Goal: Navigation & Orientation: Understand site structure

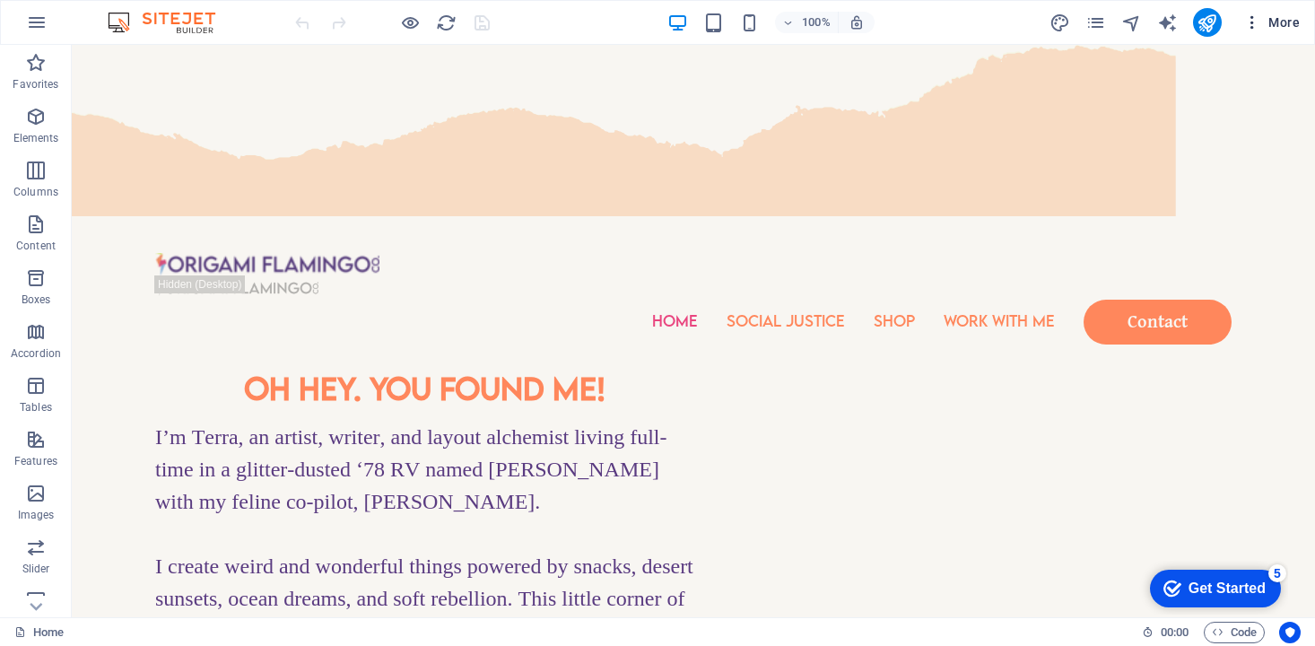
click at [1252, 27] on icon "button" at bounding box center [1252, 22] width 18 height 18
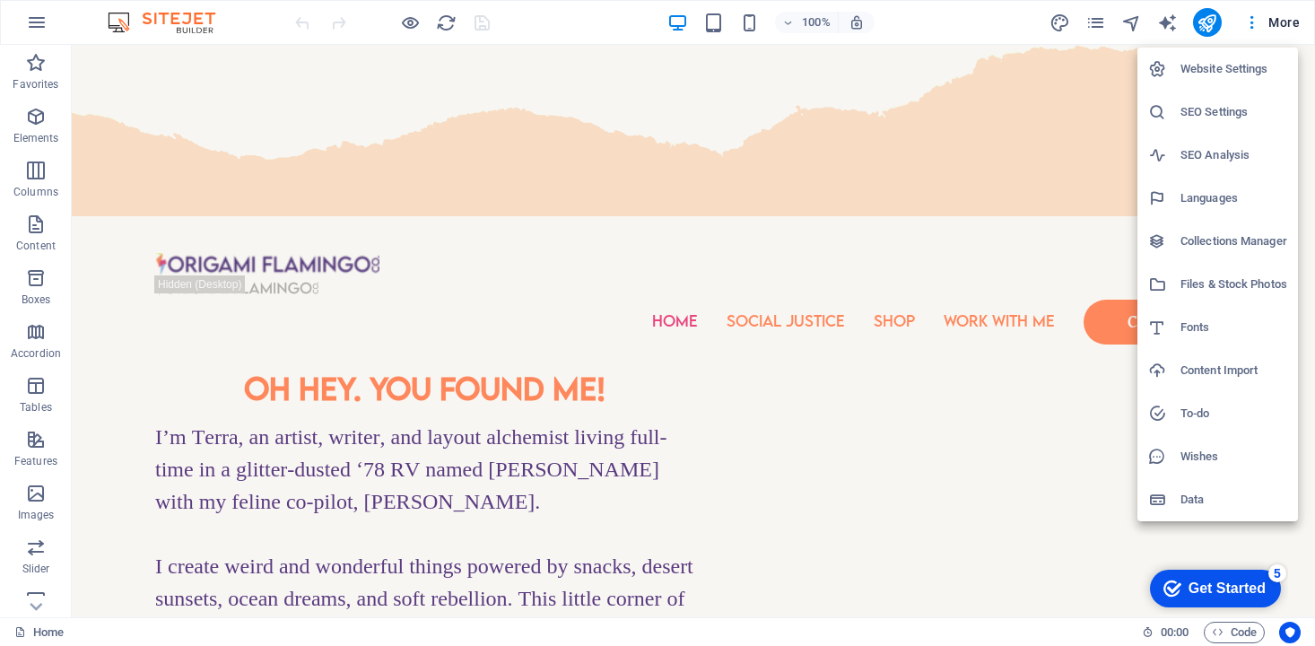
click at [1184, 496] on h6 "Data" at bounding box center [1234, 500] width 107 height 22
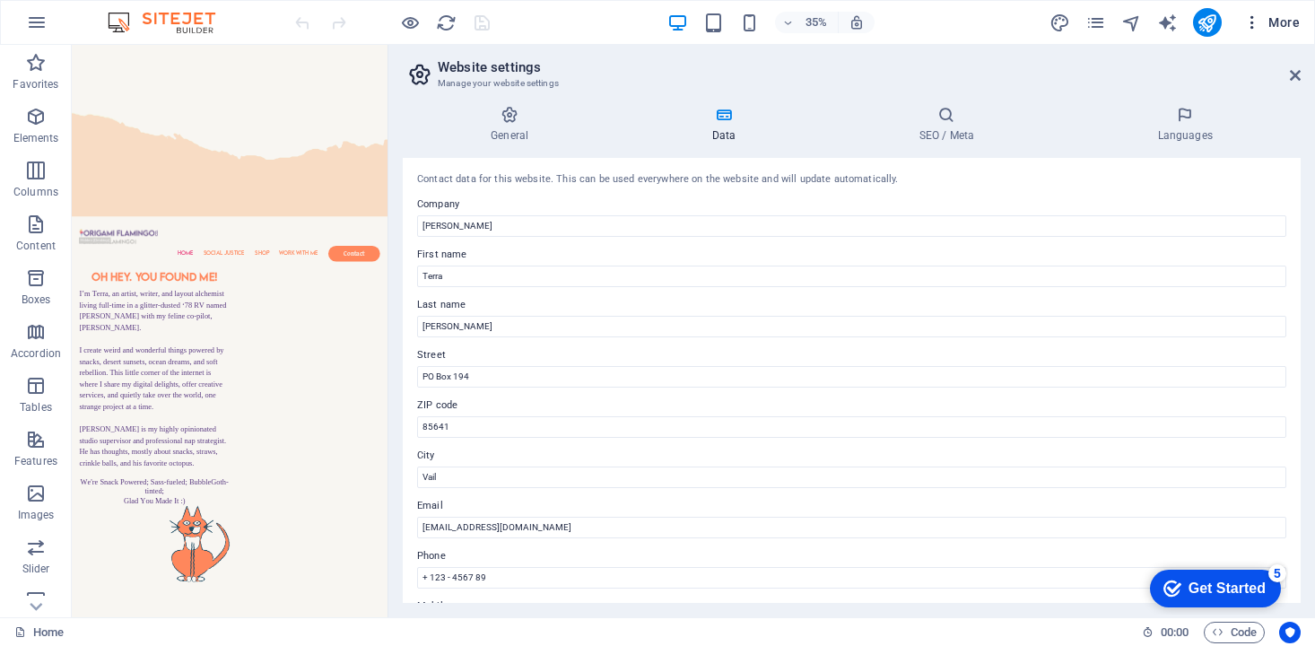
click at [1287, 23] on span "More" at bounding box center [1271, 22] width 57 height 18
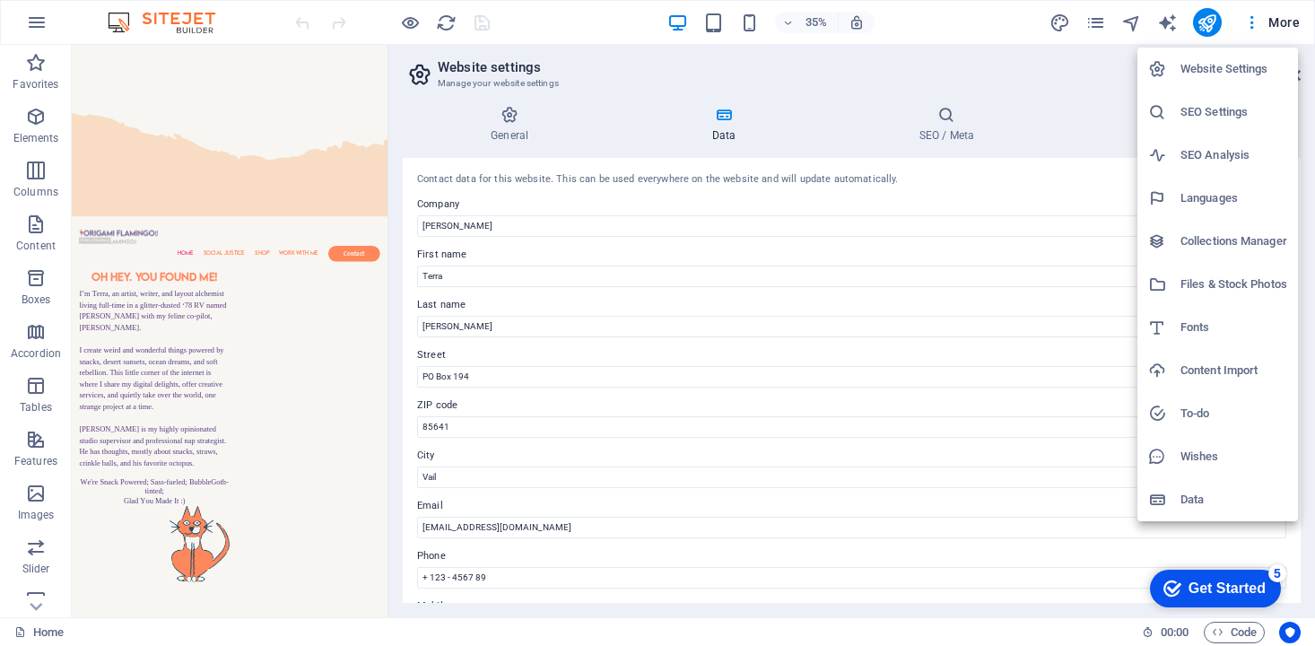
click at [1189, 458] on h6 "Wishes" at bounding box center [1234, 457] width 107 height 22
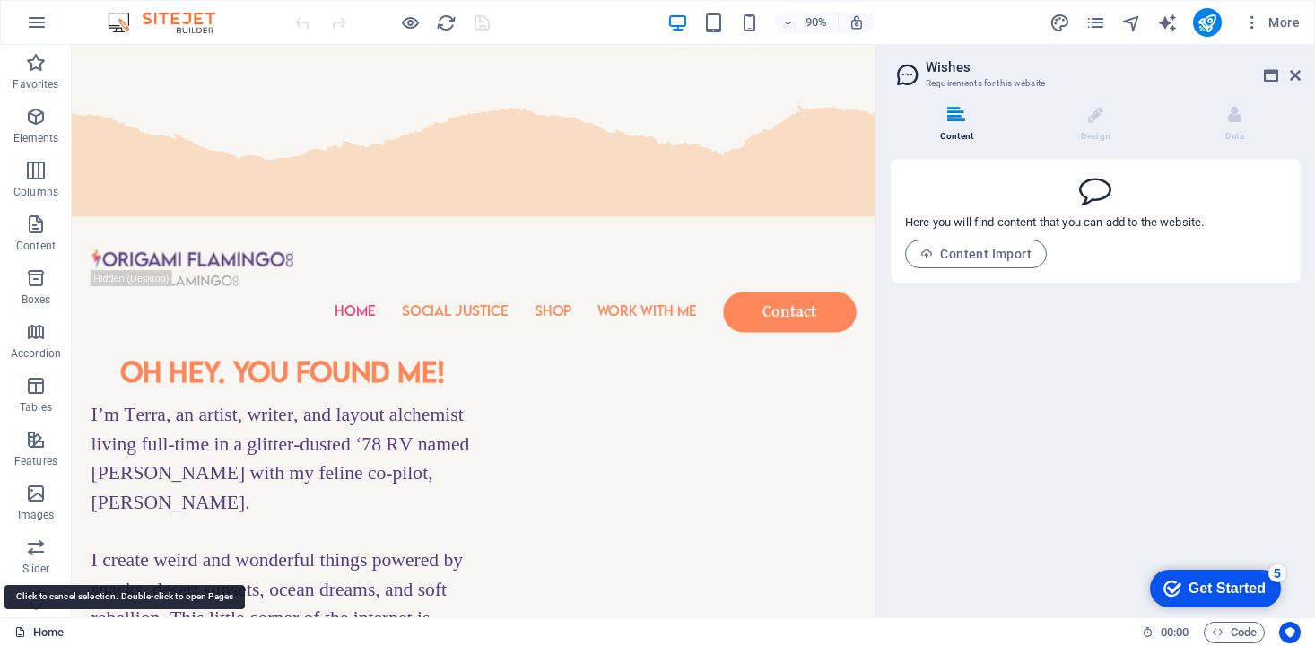
click at [44, 628] on link "Home" at bounding box center [38, 633] width 49 height 22
click at [1198, 576] on div "checkmark Get Started 5" at bounding box center [1215, 589] width 131 height 38
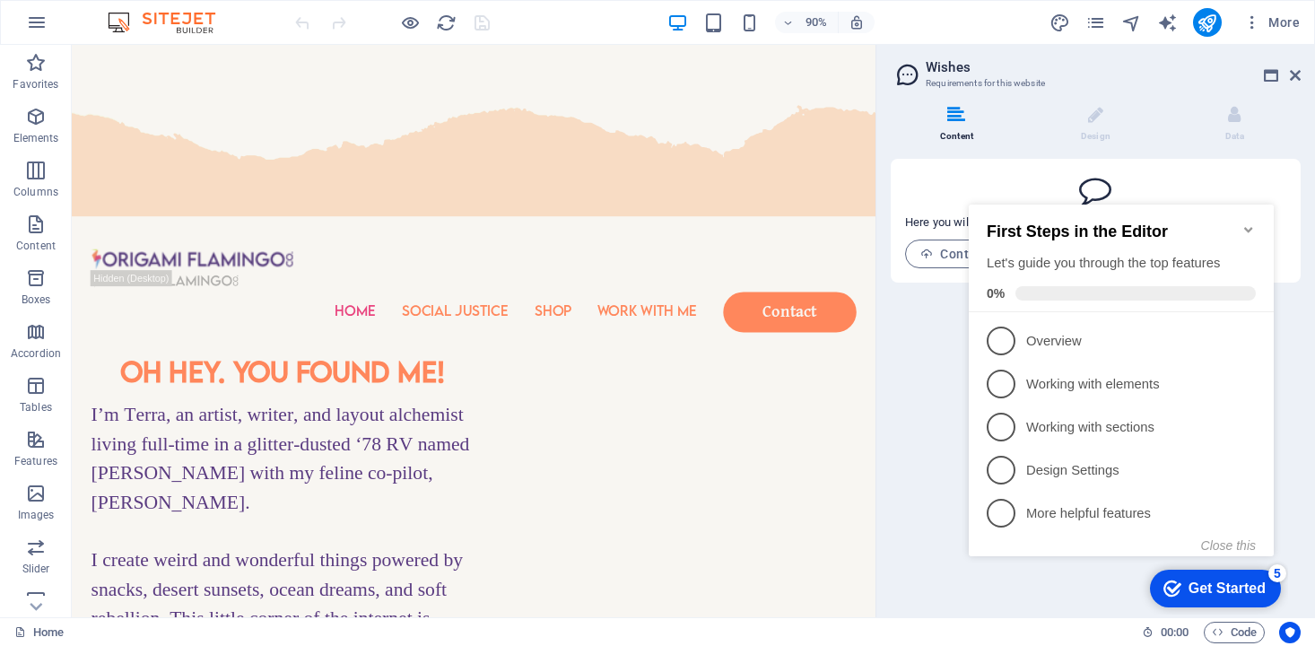
click at [1245, 222] on icon "Minimize checklist" at bounding box center [1249, 229] width 14 height 14
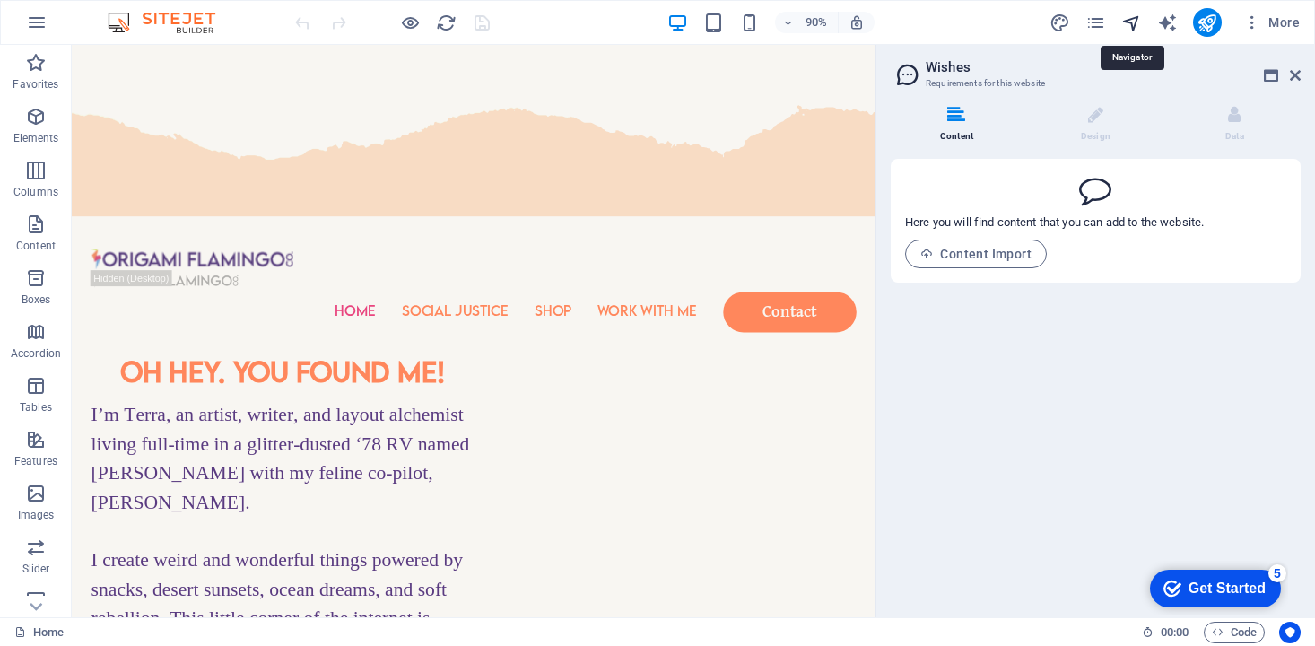
click at [1136, 28] on icon "navigator" at bounding box center [1131, 23] width 21 height 21
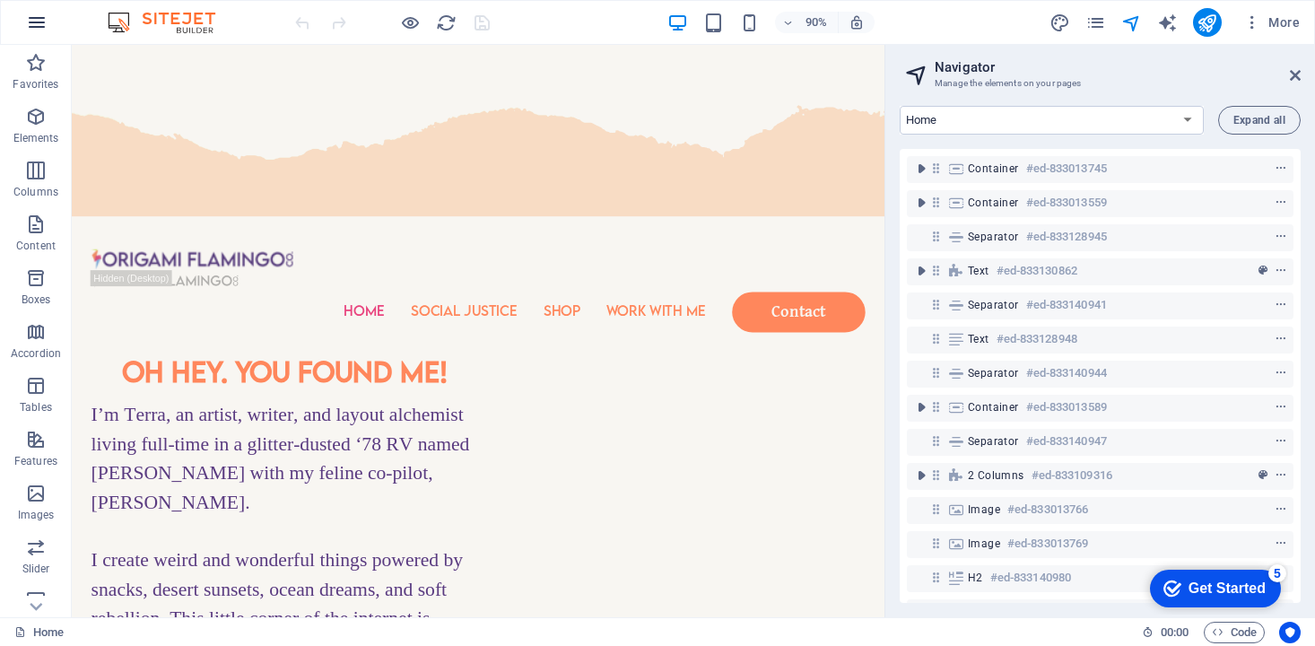
click at [37, 21] on icon "button" at bounding box center [37, 23] width 22 height 22
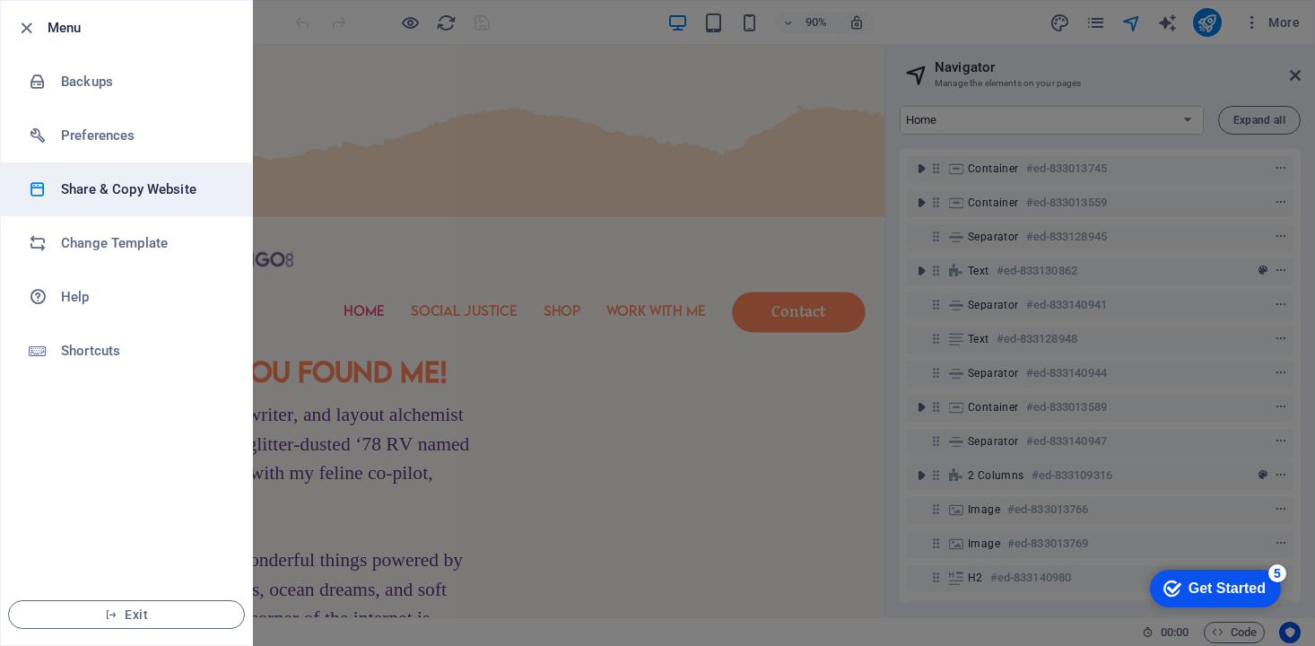
click at [104, 184] on h6 "Share & Copy Website" at bounding box center [144, 190] width 166 height 22
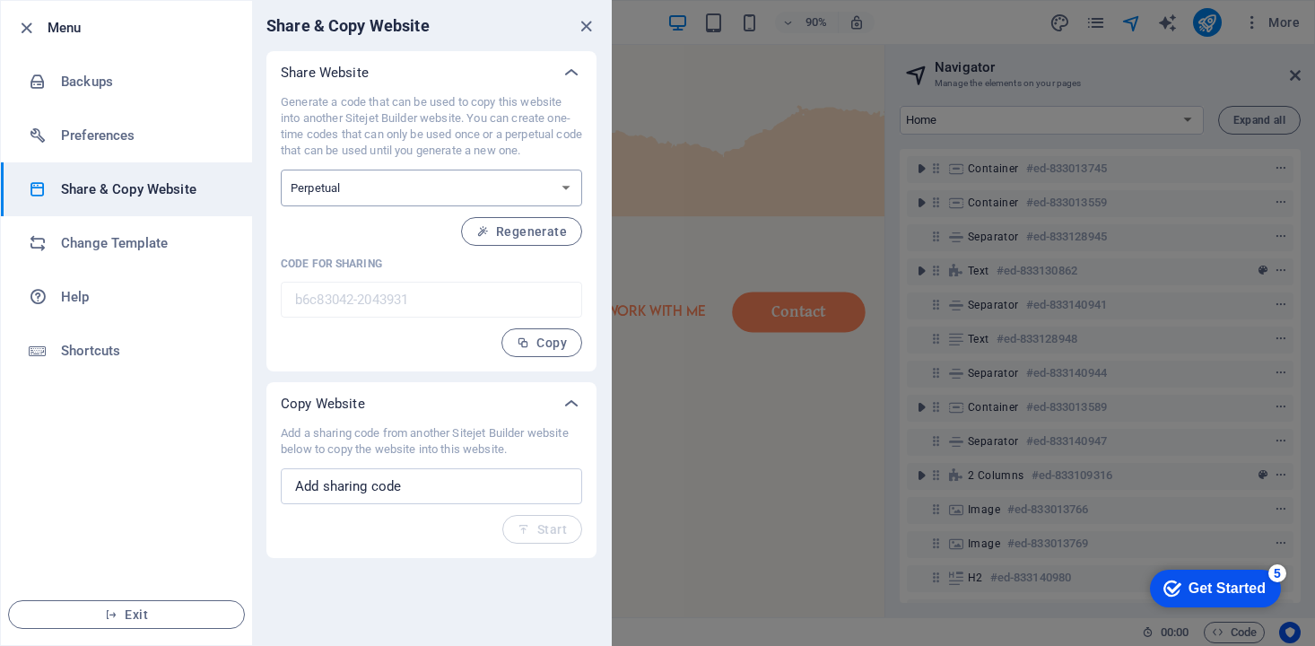
click at [413, 187] on select "One-time Perpetual" at bounding box center [431, 188] width 301 height 37
click at [281, 170] on select "One-time Perpetual" at bounding box center [431, 188] width 301 height 37
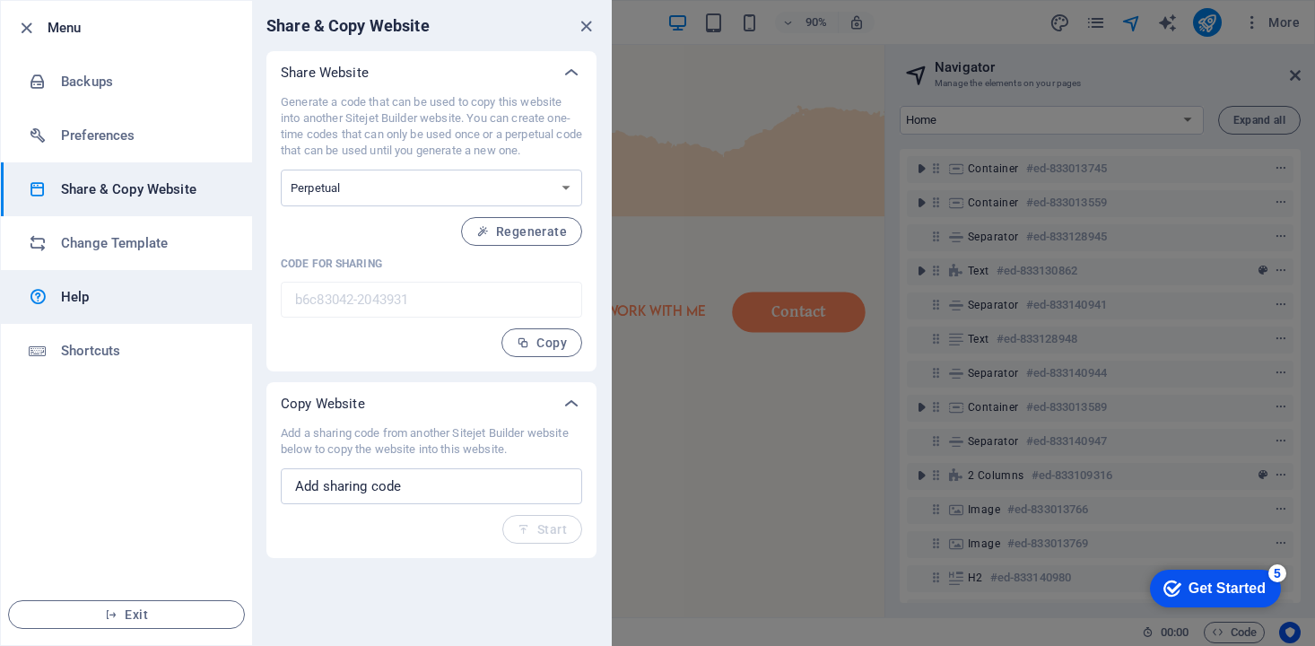
click at [70, 292] on h6 "Help" at bounding box center [144, 297] width 166 height 22
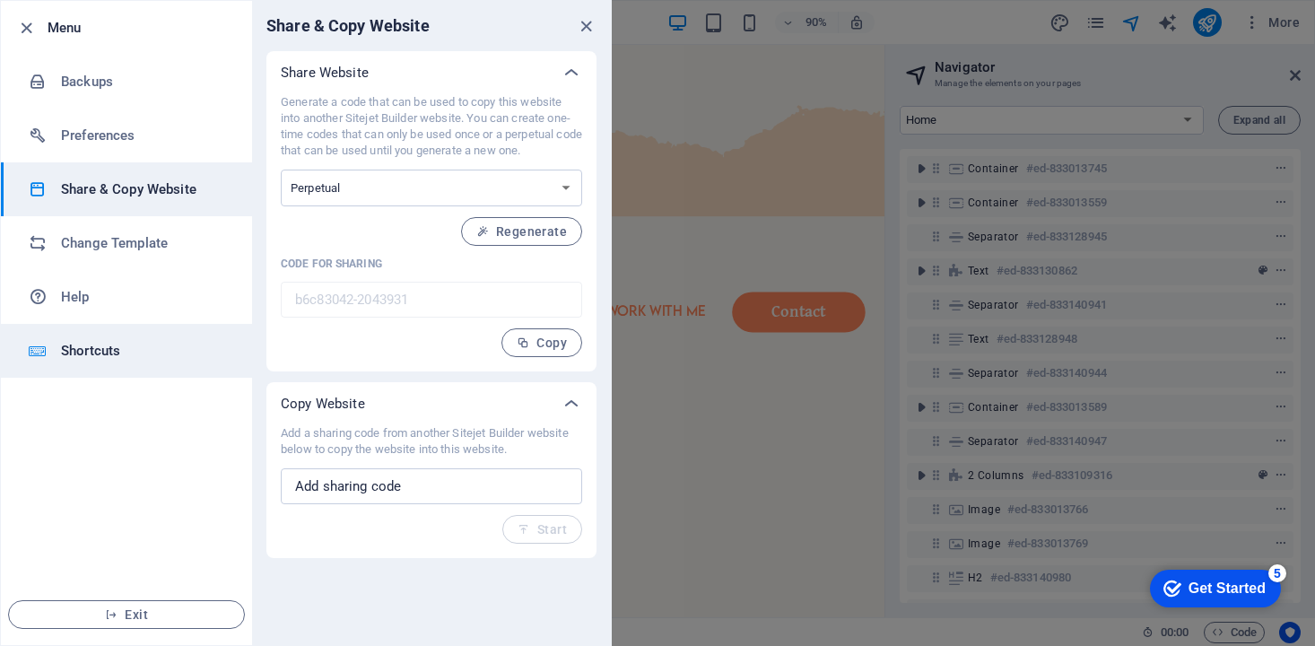
click at [67, 343] on h6 "Shortcuts" at bounding box center [144, 351] width 166 height 22
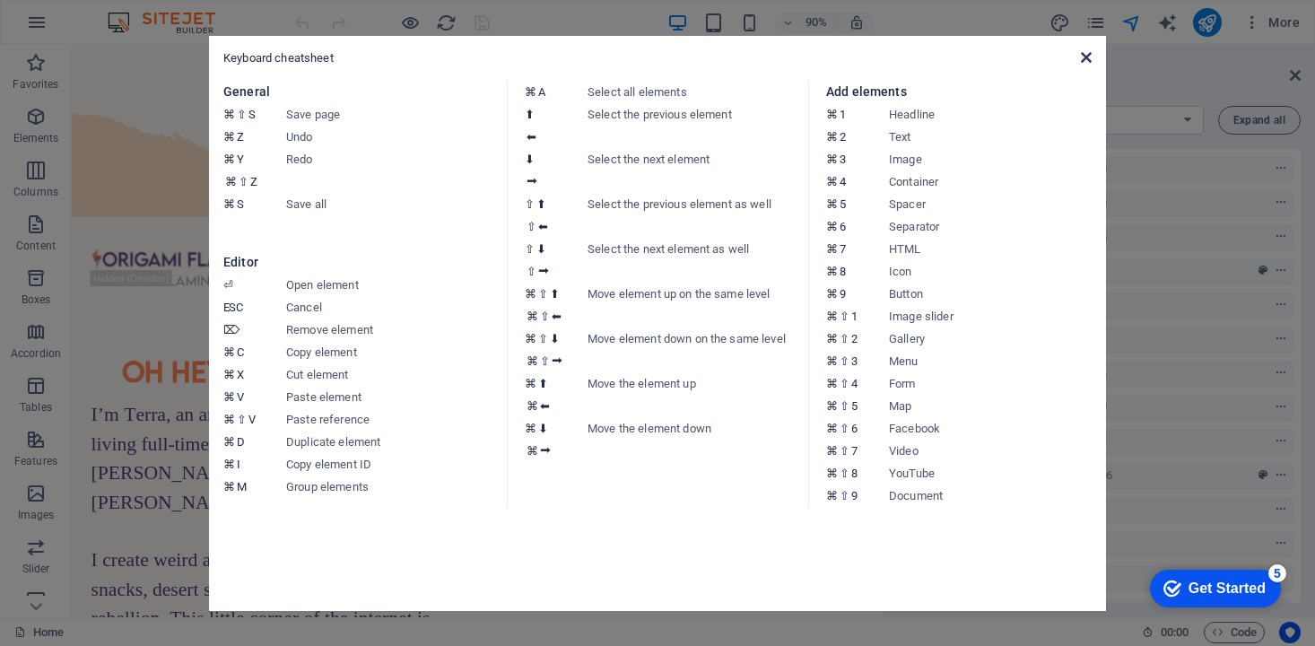
click at [1083, 60] on icon at bounding box center [1086, 57] width 11 height 14
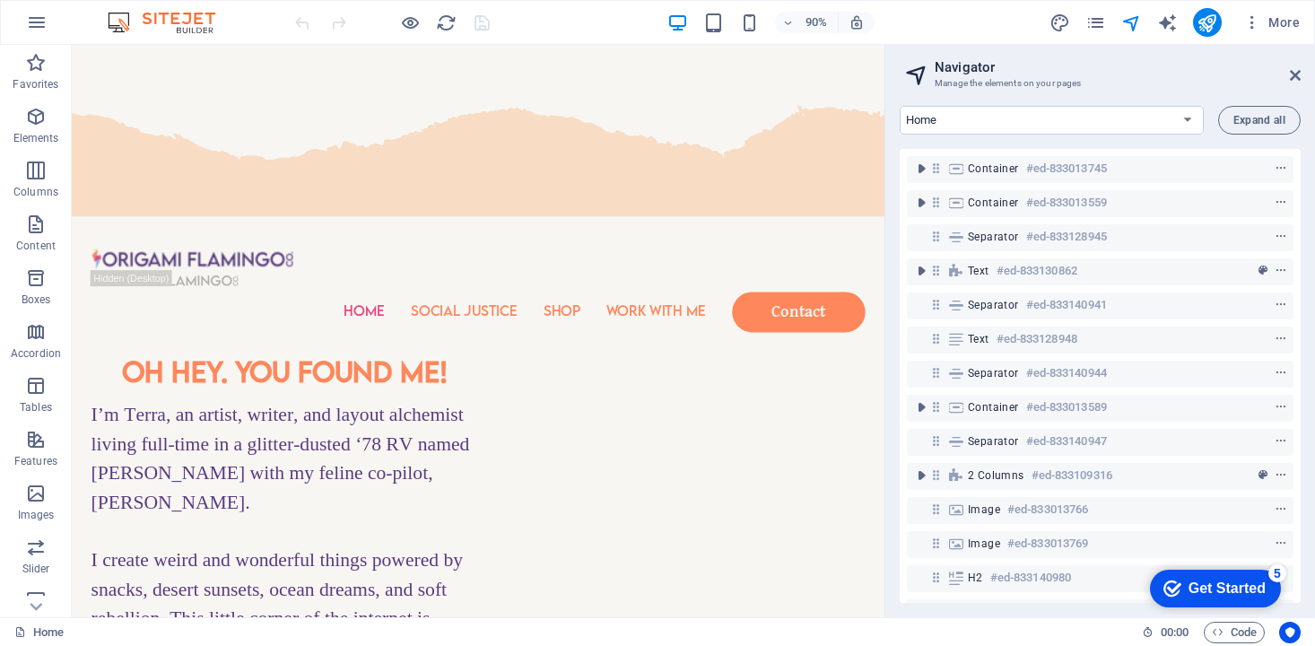
click at [202, 22] on img at bounding box center [170, 23] width 135 height 22
click at [131, 22] on img at bounding box center [170, 23] width 135 height 22
click at [1295, 76] on icon at bounding box center [1295, 75] width 11 height 14
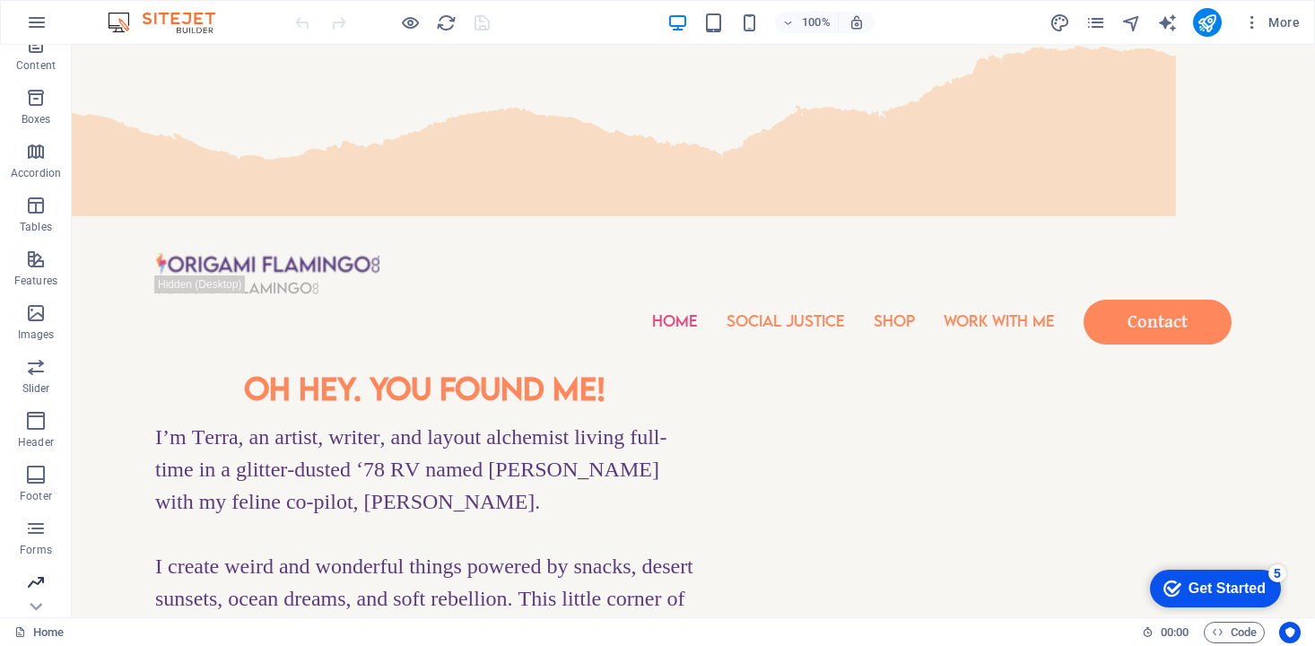
scroll to position [235, 0]
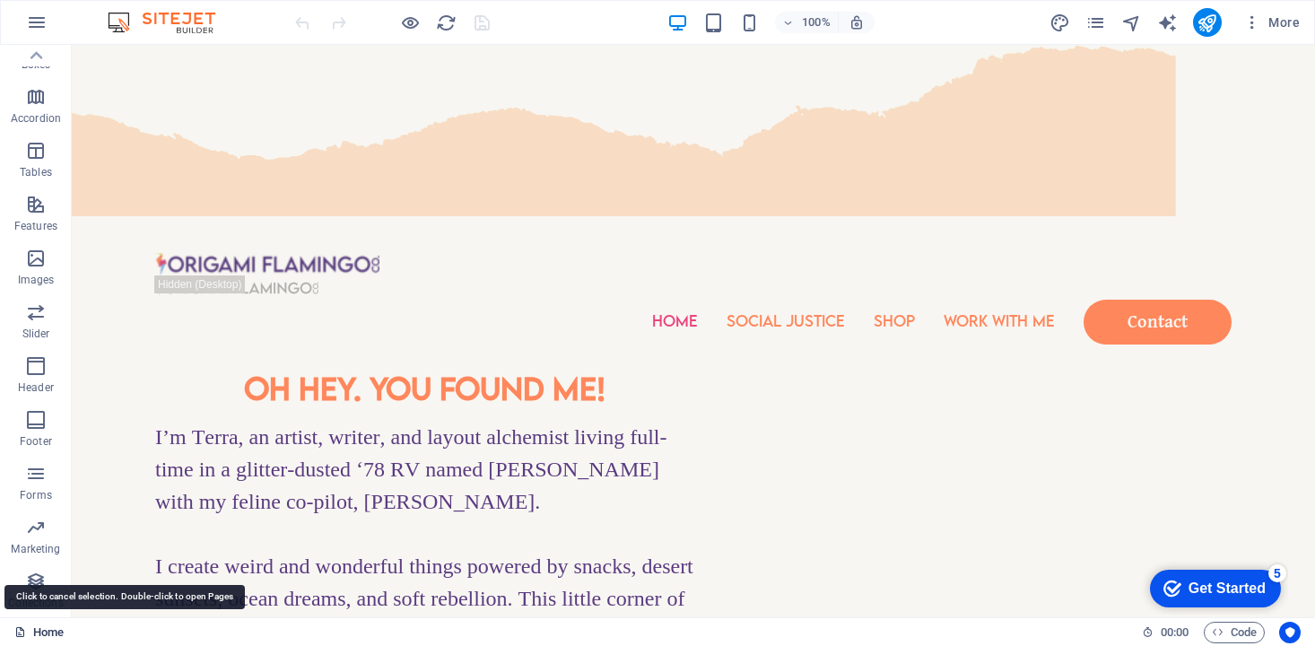
click at [31, 629] on link "Home" at bounding box center [38, 633] width 49 height 22
